Goal: Use online tool/utility: Utilize a website feature to perform a specific function

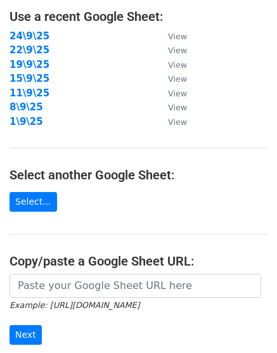
scroll to position [106, 0]
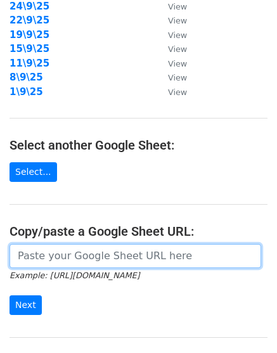
drag, startPoint x: 108, startPoint y: 257, endPoint x: 92, endPoint y: 264, distance: 18.1
click at [108, 257] on input "url" at bounding box center [135, 256] width 251 height 24
paste input "[URL][DOMAIN_NAME]"
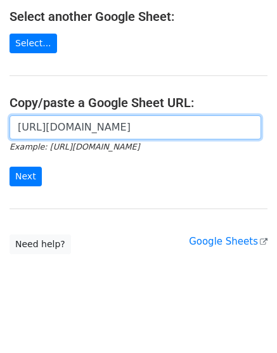
scroll to position [237, 0]
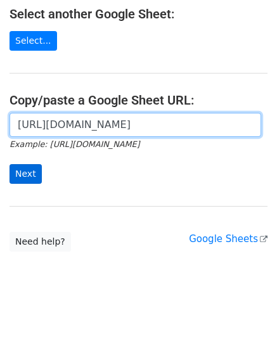
type input "[URL][DOMAIN_NAME]"
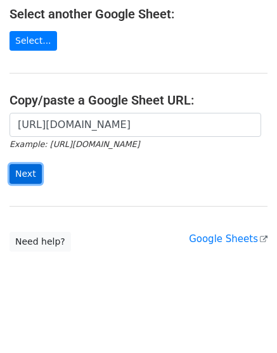
click at [34, 176] on input "Next" at bounding box center [26, 174] width 32 height 20
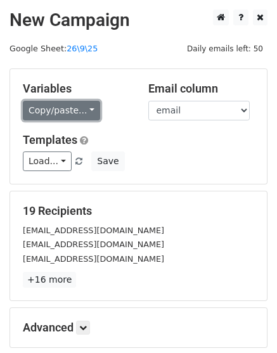
click at [54, 105] on link "Copy/paste..." at bounding box center [61, 111] width 77 height 20
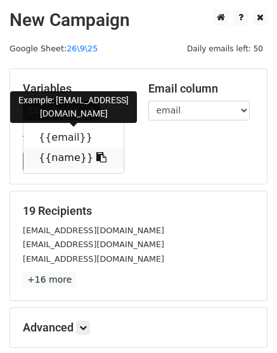
click at [67, 154] on link "{{name}}" at bounding box center [73, 158] width 100 height 20
